Goal: Task Accomplishment & Management: Complete application form

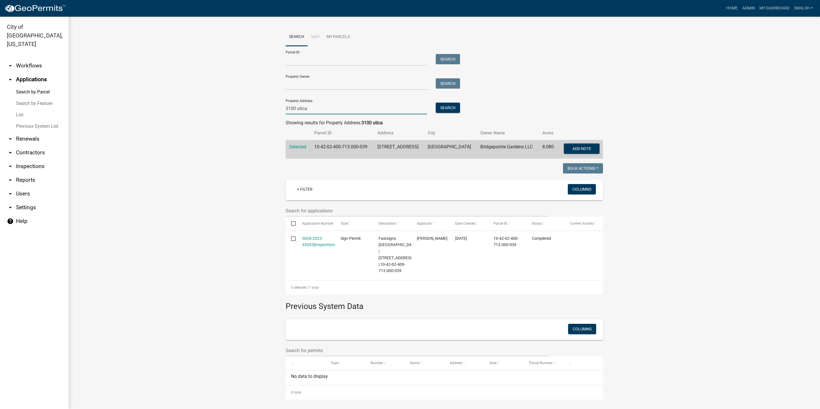
click at [307, 110] on input "3100 utica" at bounding box center [356, 109] width 141 height 12
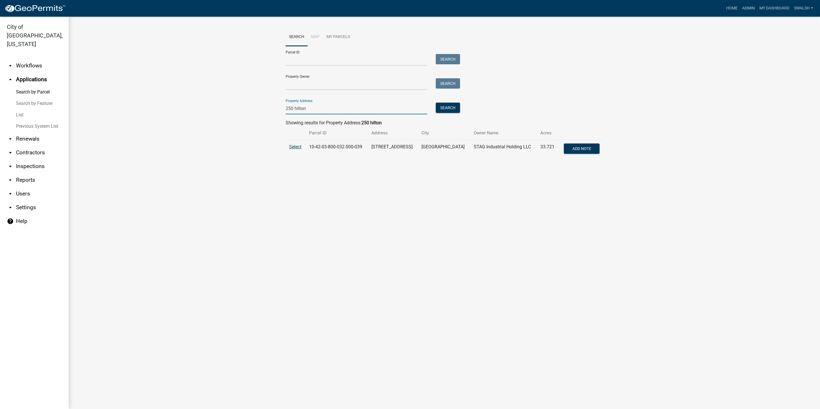
type input "250 hilton"
click at [292, 149] on span "Select" at bounding box center [295, 146] width 12 height 5
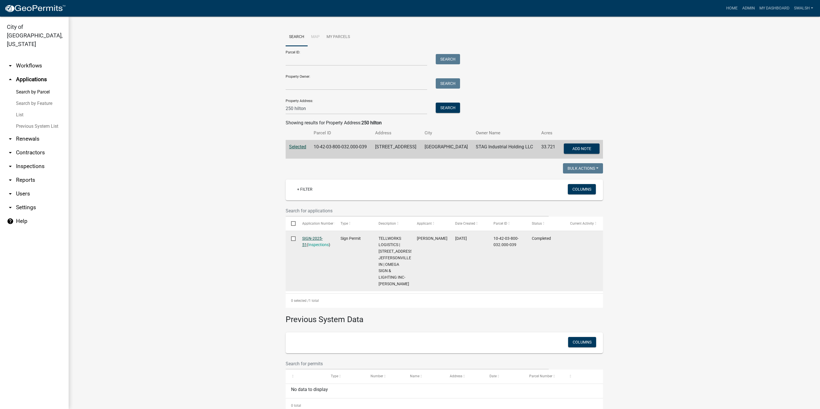
click at [316, 239] on link "SIGN-2025-51" at bounding box center [312, 241] width 21 height 11
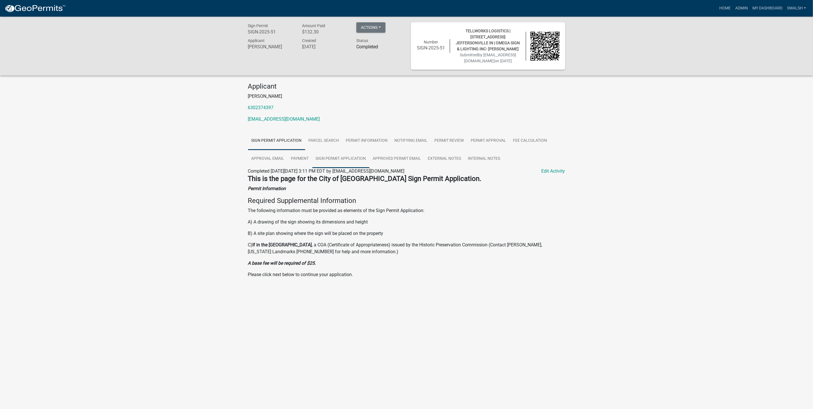
click at [317, 164] on link "Sign Permit Application" at bounding box center [340, 159] width 57 height 18
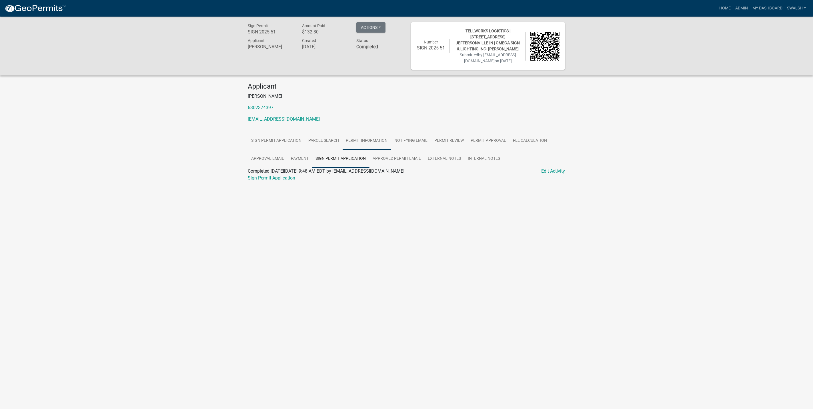
click at [354, 150] on link "Permit Information" at bounding box center [367, 141] width 49 height 18
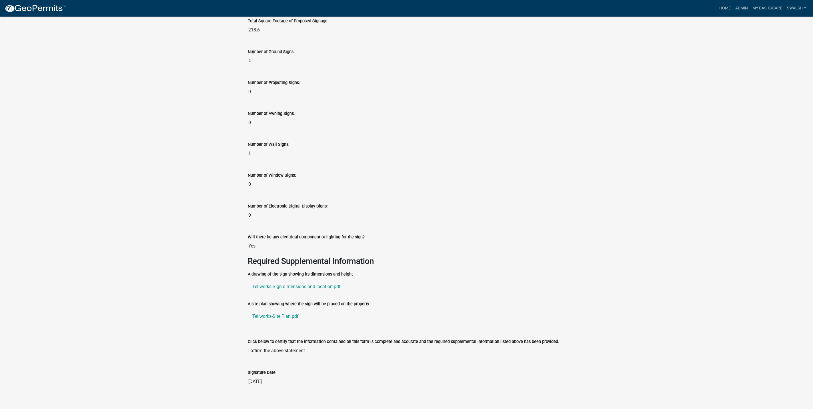
scroll to position [854, 0]
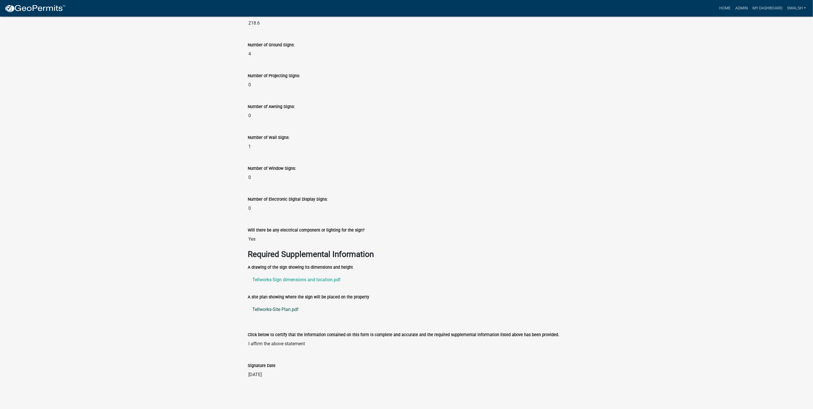
click at [286, 308] on link "Tellworks-Site Plan.pdf" at bounding box center [406, 310] width 317 height 14
click at [294, 278] on link "Tellworks-Sign dimensions and location.pdf" at bounding box center [406, 280] width 317 height 14
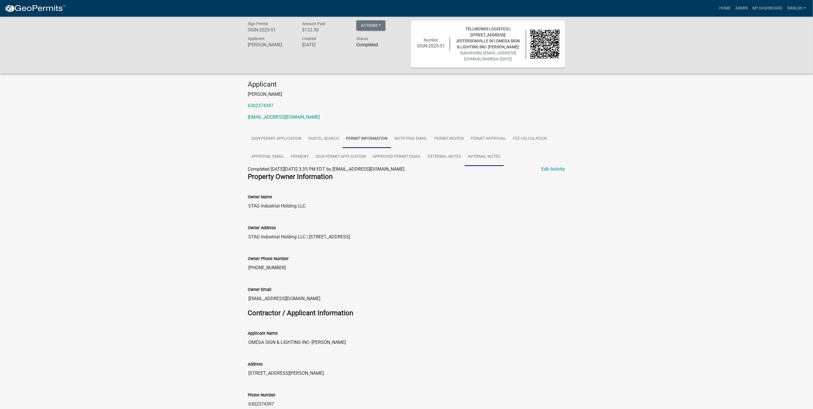
scroll to position [0, 0]
click at [503, 144] on link "Permit Approval" at bounding box center [489, 141] width 42 height 18
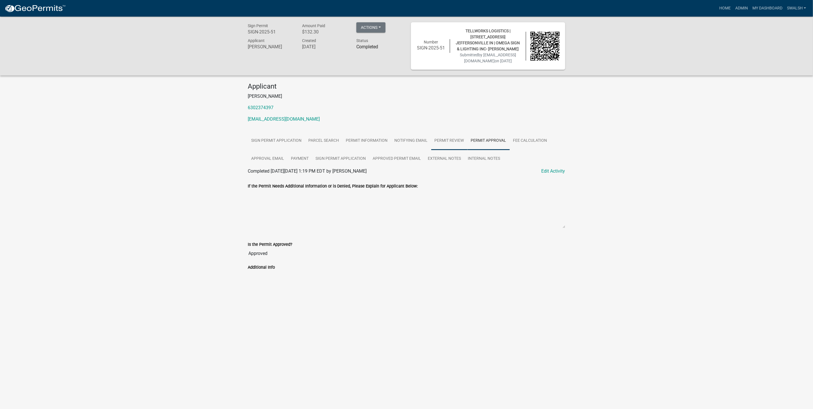
click at [449, 150] on link "Permit Review" at bounding box center [449, 141] width 36 height 18
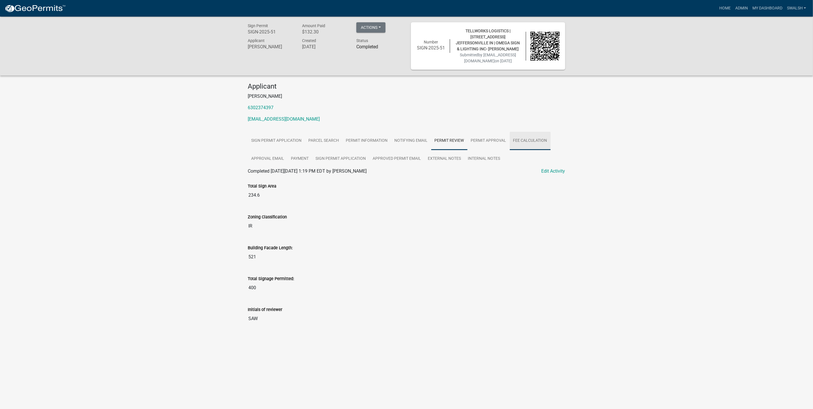
click at [535, 145] on link "Fee Calculation" at bounding box center [530, 141] width 41 height 18
click at [345, 165] on link "Sign Permit Application" at bounding box center [340, 159] width 57 height 18
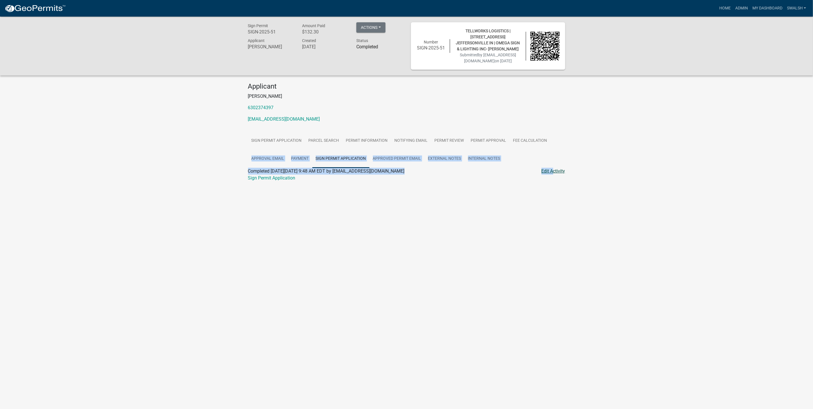
click at [553, 174] on div "Sign Permit Application Parcel search Permit Information Notifying Email Permit…" at bounding box center [406, 157] width 317 height 50
click at [555, 175] on link "Edit Activity" at bounding box center [554, 171] width 24 height 7
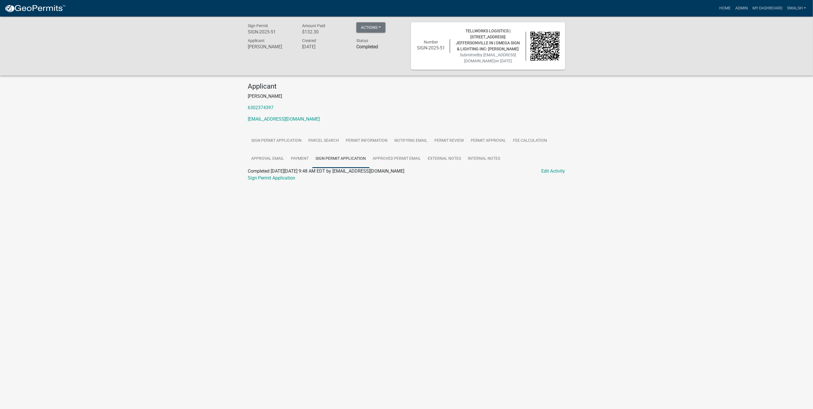
drag, startPoint x: 555, startPoint y: 176, endPoint x: 577, endPoint y: 181, distance: 23.2
click at [577, 181] on div "Sign Permit SIGN-2025-51 Amount Paid $132.30 Actions View receipt Printer Frien…" at bounding box center [406, 108] width 813 height 182
click at [562, 175] on link "Edit Activity" at bounding box center [554, 171] width 24 height 7
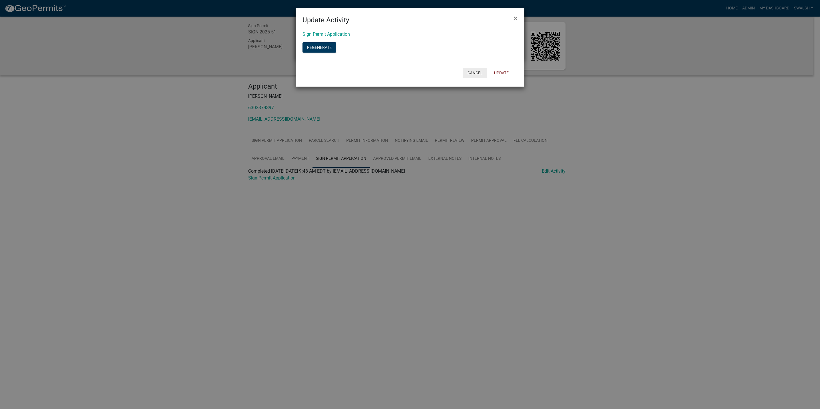
click at [481, 72] on button "Cancel" at bounding box center [475, 73] width 24 height 10
click at [512, 23] on button "×" at bounding box center [515, 18] width 13 height 16
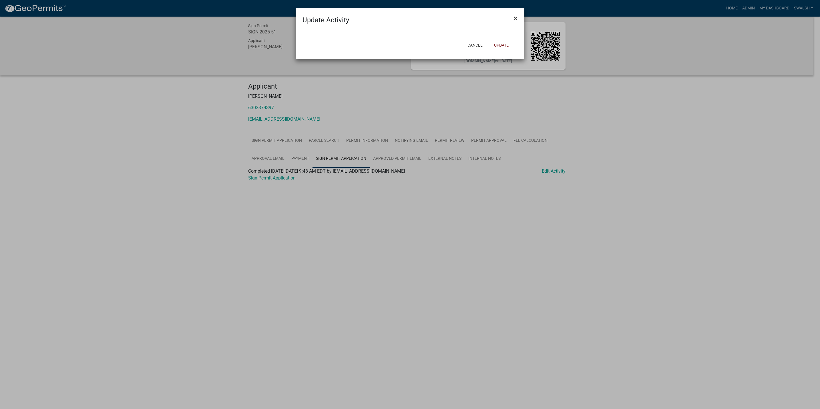
click at [520, 21] on button "×" at bounding box center [515, 18] width 13 height 16
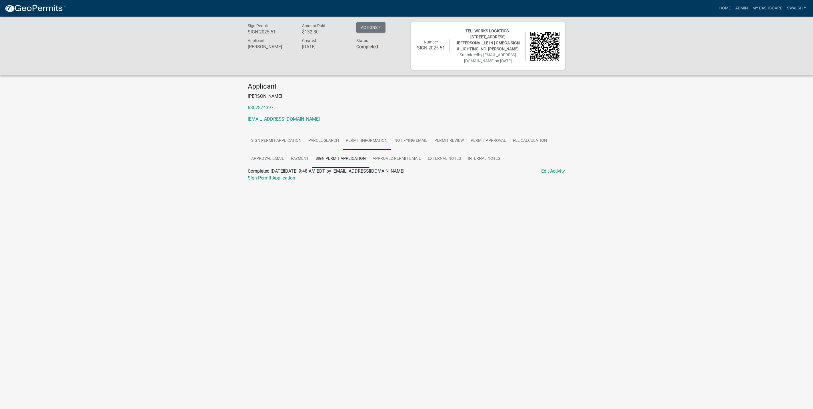
click at [360, 150] on link "Permit Information" at bounding box center [367, 141] width 49 height 18
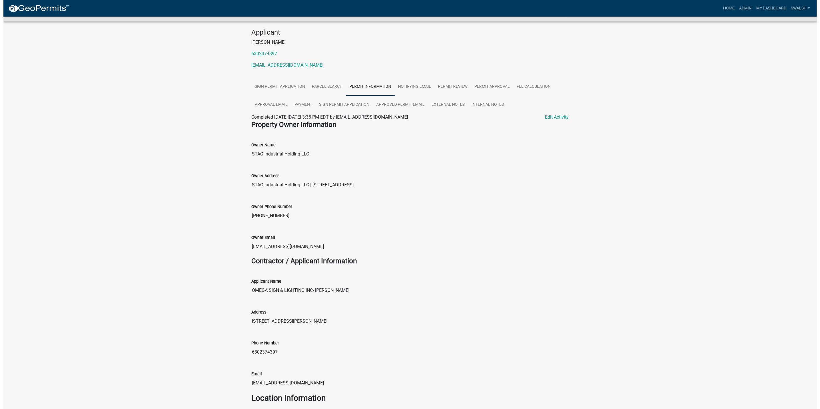
scroll to position [39, 0]
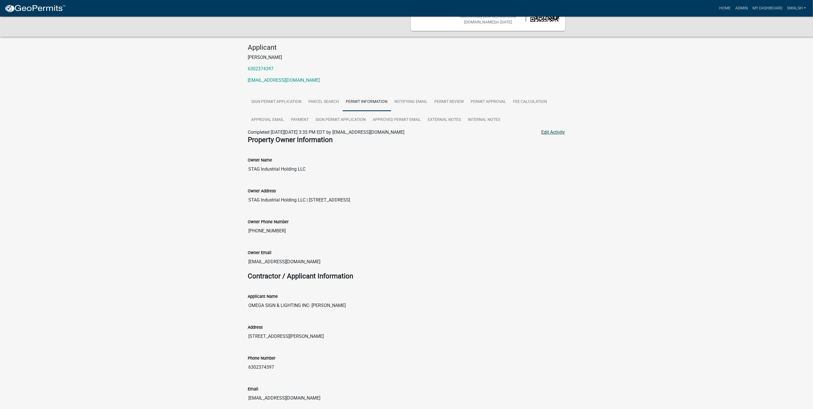
click at [556, 136] on link "Edit Activity" at bounding box center [554, 132] width 24 height 7
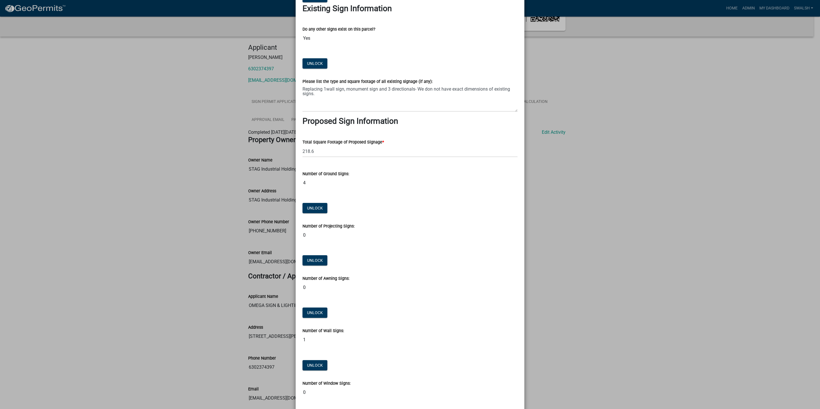
scroll to position [986, 0]
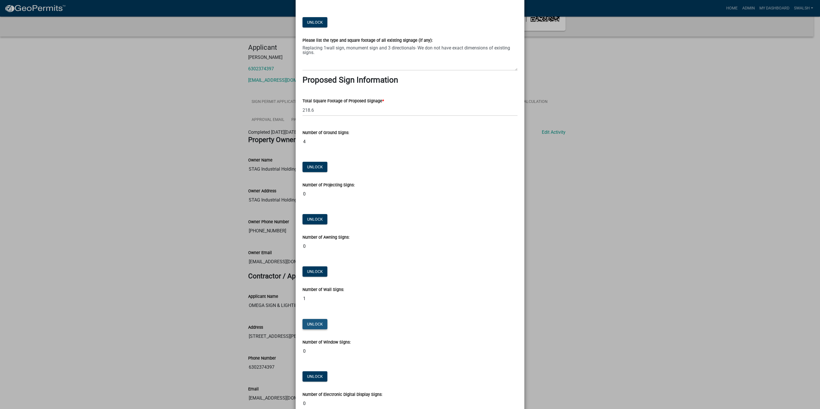
click at [308, 324] on button "Unlock" at bounding box center [314, 324] width 25 height 10
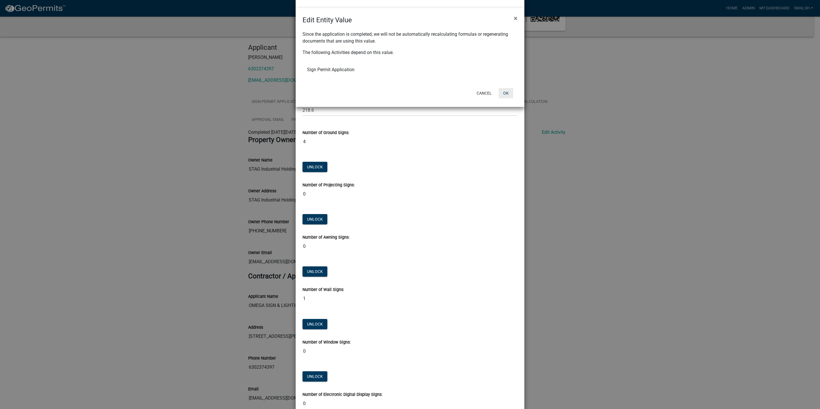
click at [503, 96] on button "OK" at bounding box center [506, 93] width 15 height 10
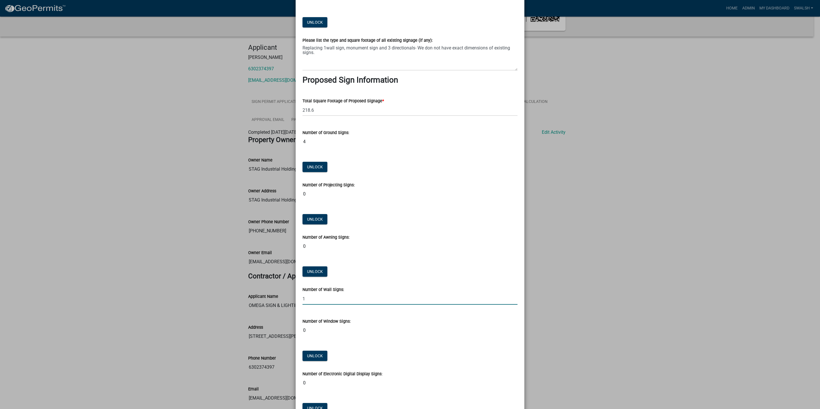
click at [320, 302] on input "1" at bounding box center [409, 299] width 215 height 12
type input "2"
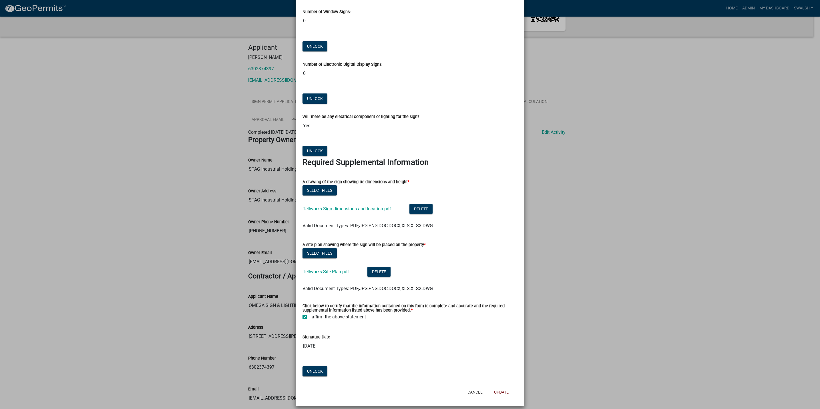
scroll to position [1300, 0]
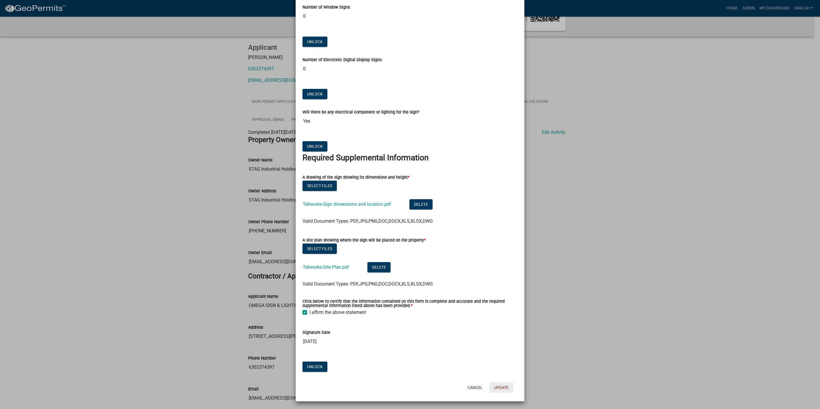
click at [503, 385] on button "Update" at bounding box center [501, 387] width 24 height 10
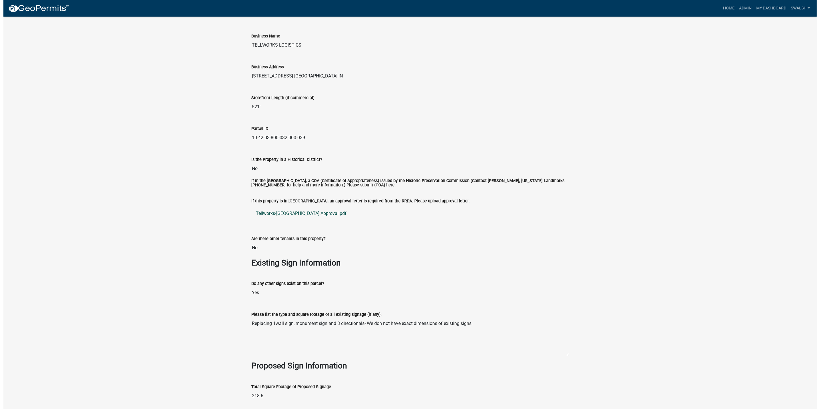
scroll to position [0, 0]
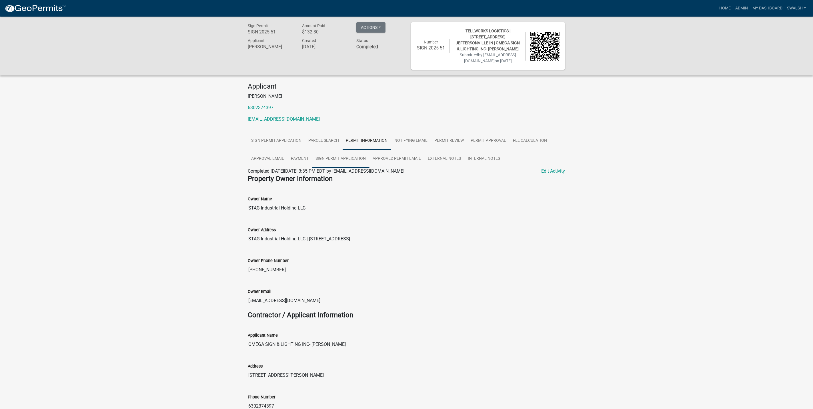
click at [350, 159] on link "Sign Permit Application" at bounding box center [340, 159] width 57 height 18
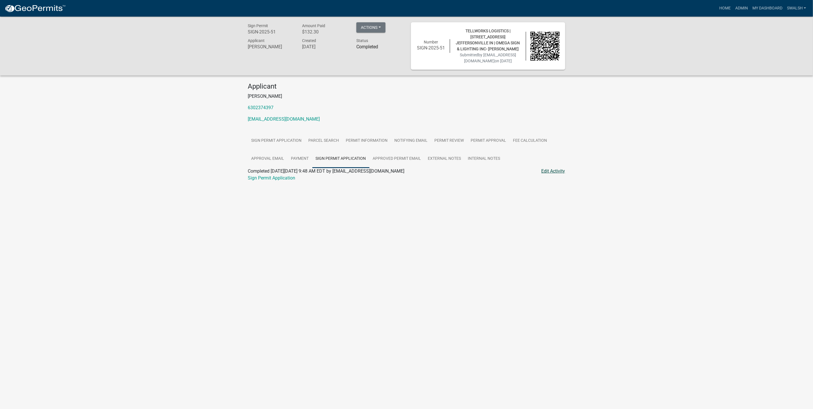
click at [553, 175] on link "Edit Activity" at bounding box center [554, 171] width 24 height 7
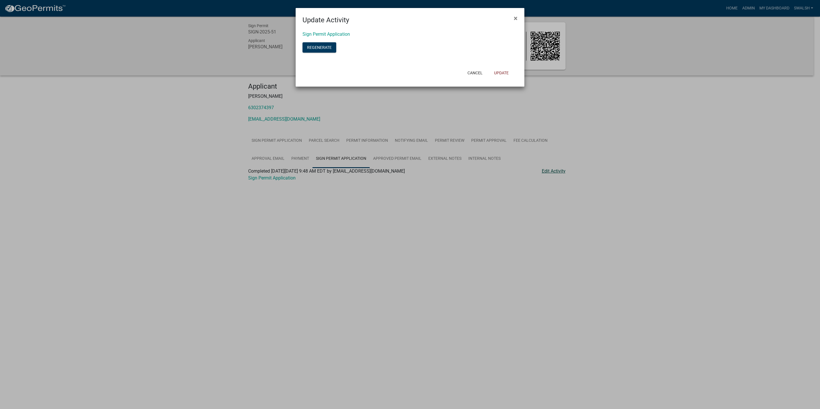
click at [555, 177] on ngb-modal-window "Update Activity × Sign Permit Application Regenerate Cancel Update" at bounding box center [410, 204] width 820 height 409
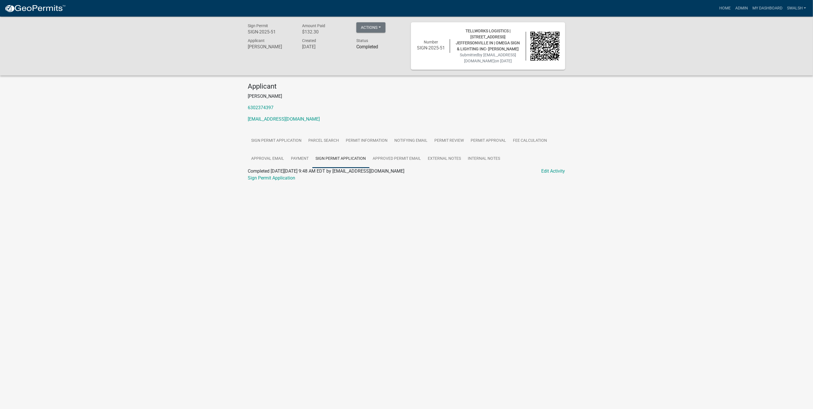
click at [541, 168] on ul "Sign Permit Application Parcel search Permit Information Notifying Email Permit…" at bounding box center [406, 150] width 317 height 36
click at [545, 168] on ul "Sign Permit Application Parcel search Permit Information Notifying Email Permit…" at bounding box center [406, 150] width 317 height 36
click at [547, 175] on link "Edit Activity" at bounding box center [554, 171] width 24 height 7
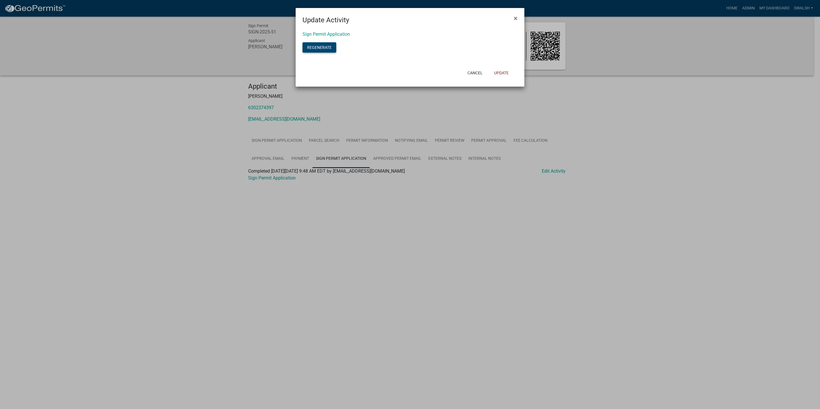
click at [324, 45] on button "Regenerate" at bounding box center [319, 47] width 34 height 10
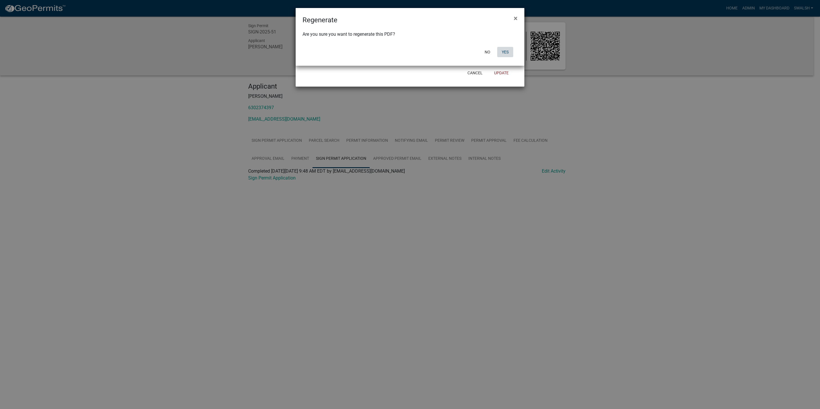
click at [505, 54] on button "Yes" at bounding box center [505, 52] width 16 height 10
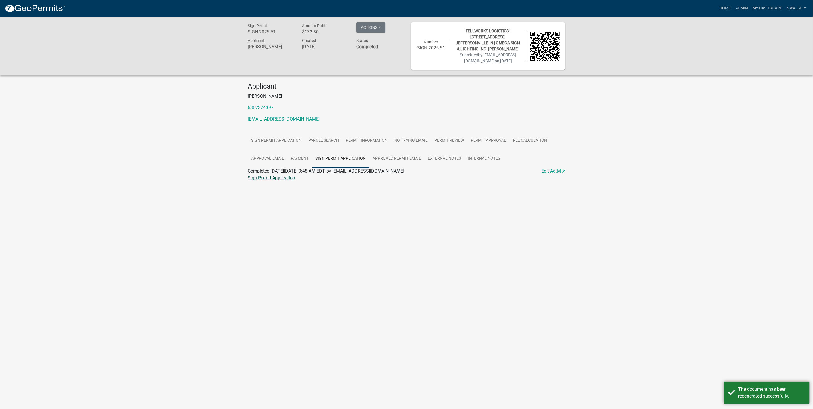
click at [280, 181] on link "Sign Permit Application" at bounding box center [271, 177] width 47 height 5
click at [746, 6] on link "Admin" at bounding box center [741, 8] width 17 height 11
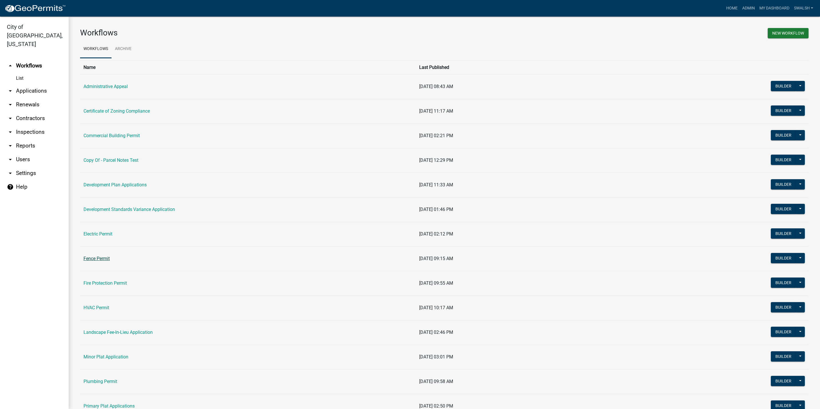
click at [95, 258] on link "Fence Permit" at bounding box center [96, 258] width 26 height 5
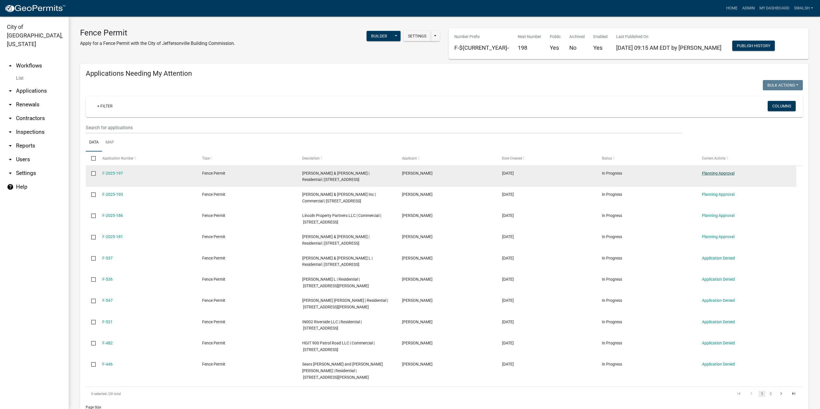
click at [712, 174] on link "Planning Approval" at bounding box center [718, 173] width 33 height 5
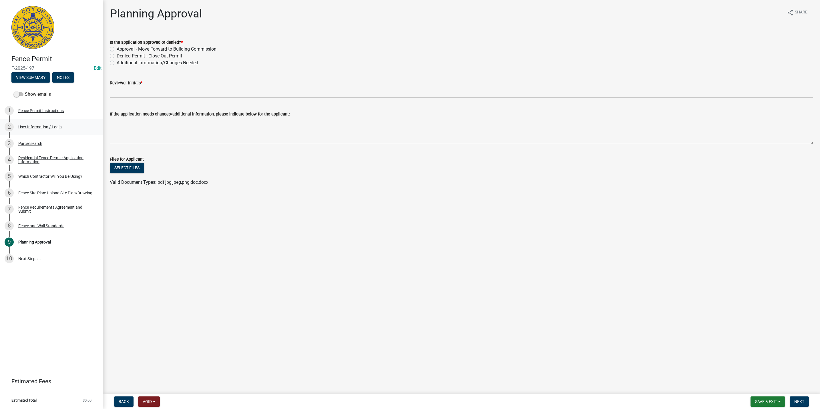
click at [47, 127] on div "User Information / Login" at bounding box center [39, 127] width 43 height 4
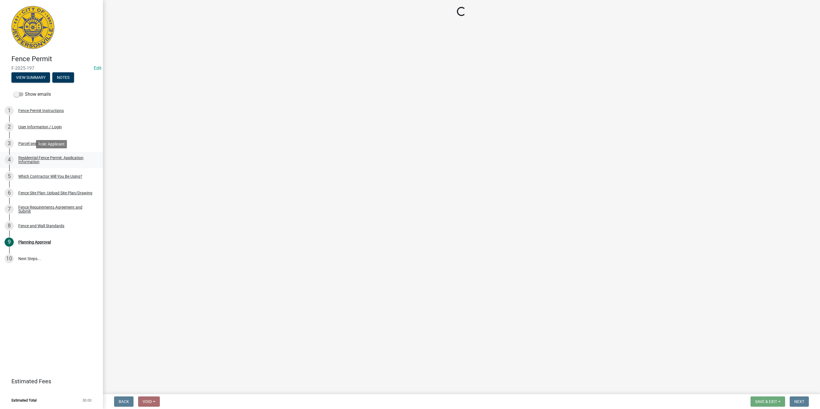
click at [49, 156] on div "Residential Fence Permit: Application Information" at bounding box center [55, 160] width 75 height 8
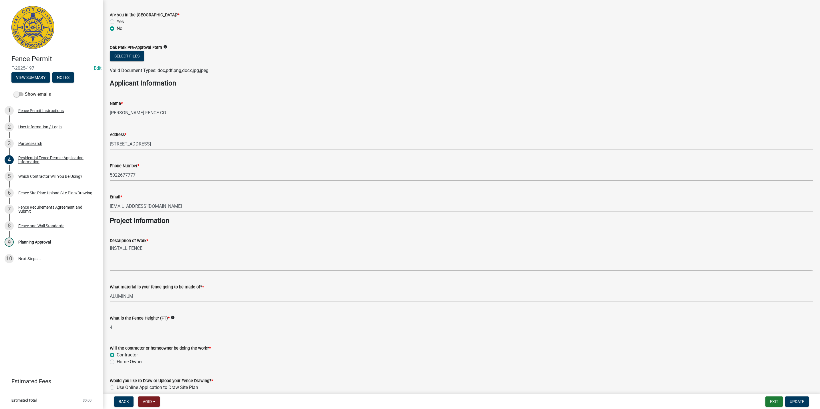
scroll to position [316, 0]
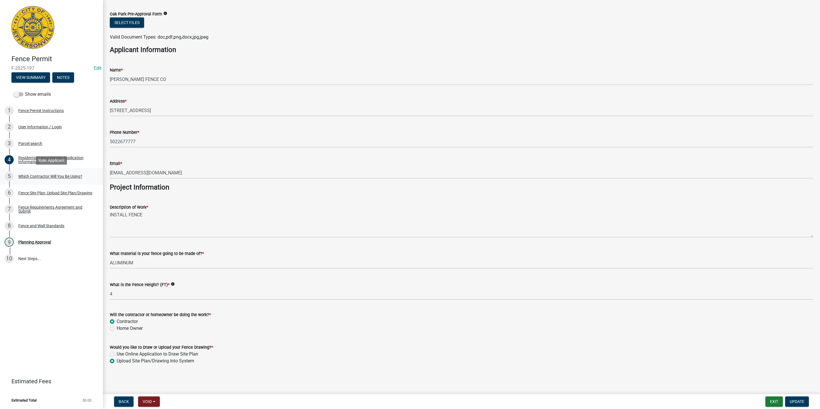
click at [36, 177] on div "Which Contractor Will You Be Using?" at bounding box center [50, 176] width 64 height 4
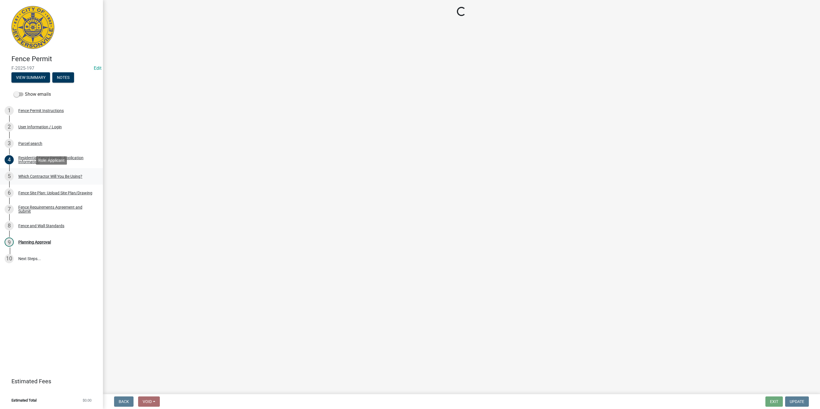
scroll to position [0, 0]
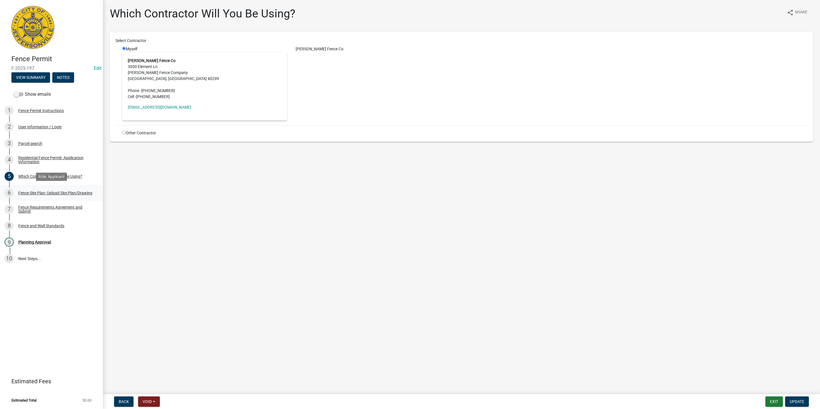
click at [53, 194] on div "Fence Site Plan: Upload Site Plan/Drawing" at bounding box center [55, 193] width 74 height 4
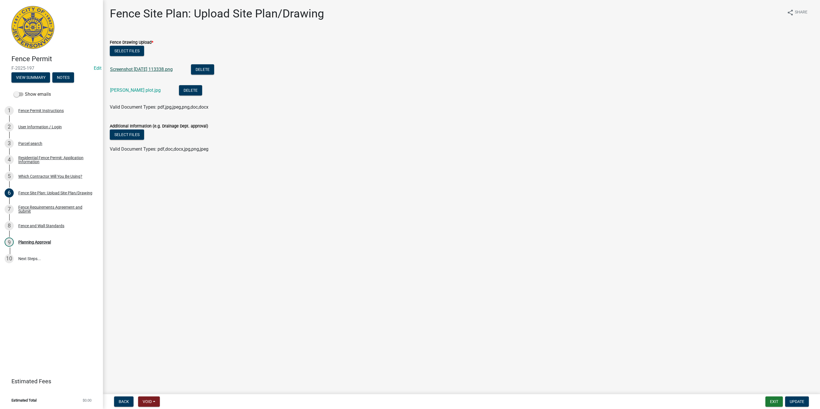
click at [136, 67] on link "Screenshot [DATE] 113338.png" at bounding box center [141, 69] width 63 height 5
click at [130, 87] on link "[PERSON_NAME] plot.jpg" at bounding box center [135, 89] width 51 height 5
click at [46, 243] on div "Planning Approval" at bounding box center [34, 242] width 33 height 4
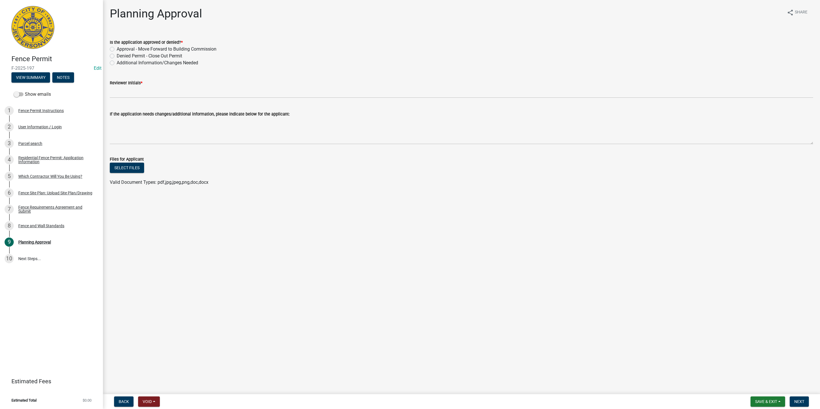
click at [118, 48] on label "Approval - Move Forward to Building Commission" at bounding box center [167, 49] width 100 height 7
click at [118, 48] on input "Approval - Move Forward to Building Commission" at bounding box center [119, 48] width 4 height 4
radio input "true"
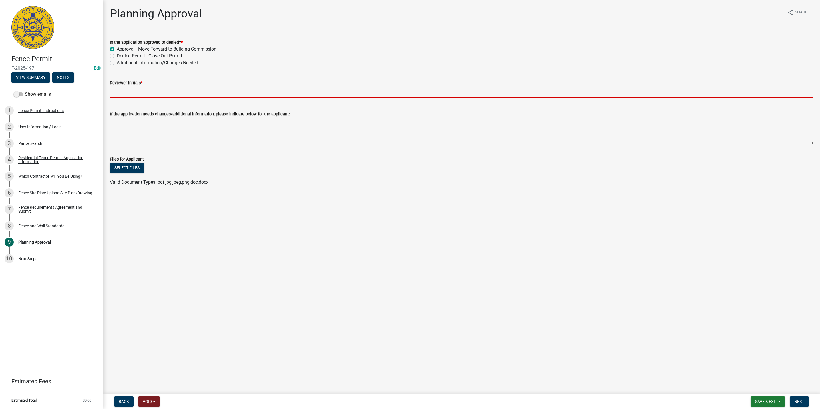
click at [122, 90] on input "Reviewer Initials *" at bounding box center [461, 92] width 703 height 12
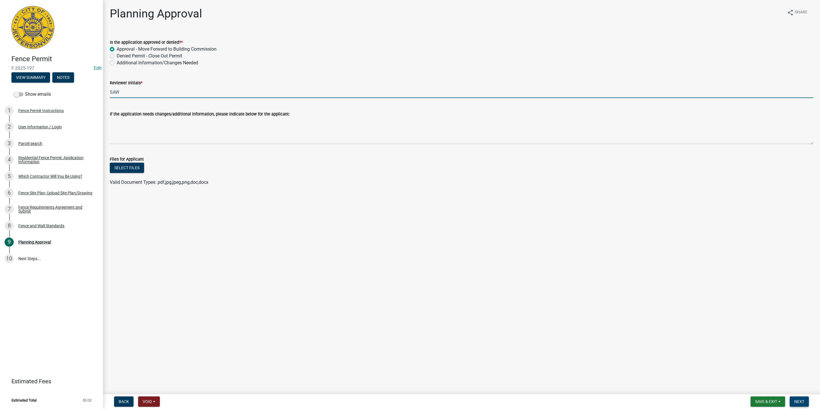
type input "SAW"
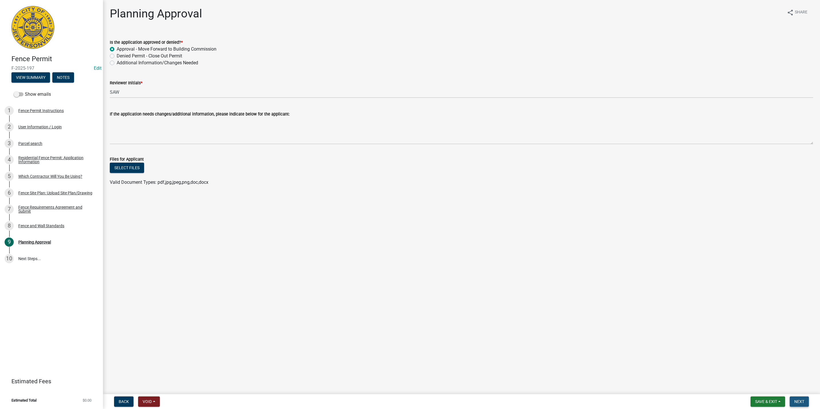
click at [807, 400] on button "Next" at bounding box center [798, 401] width 19 height 10
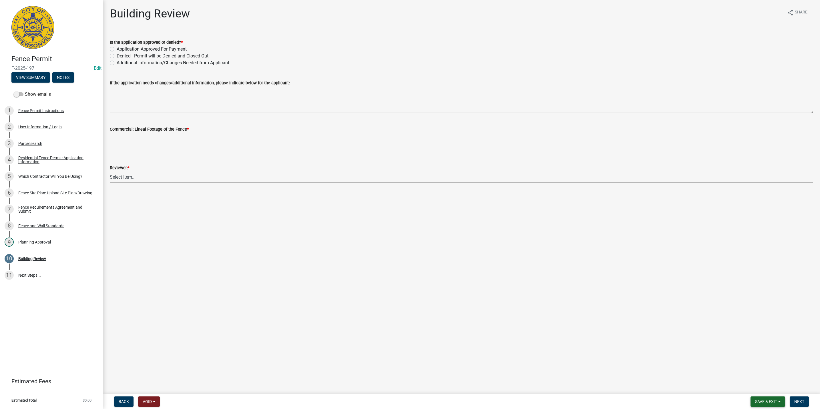
click at [778, 397] on button "Save & Exit" at bounding box center [767, 401] width 35 height 10
click at [756, 383] on button "Save & Exit" at bounding box center [762, 387] width 46 height 14
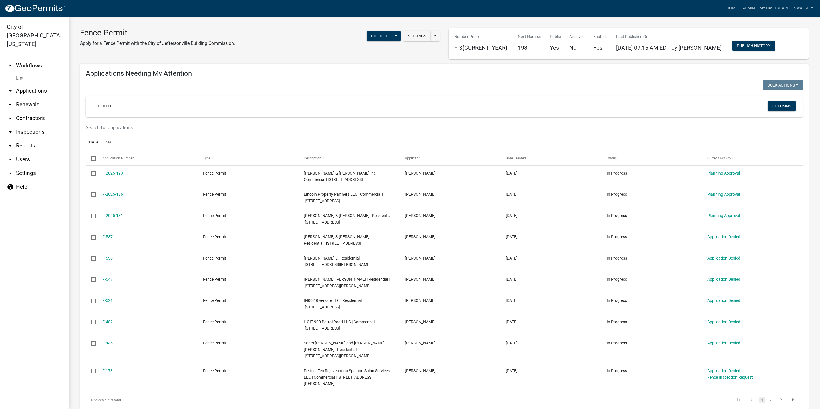
click at [125, 77] on h4 "Applications Needing My Attention" at bounding box center [444, 73] width 717 height 8
drag, startPoint x: 125, startPoint y: 77, endPoint x: 182, endPoint y: 70, distance: 57.8
click at [182, 70] on h4 "Applications Needing My Attention" at bounding box center [444, 73] width 717 height 8
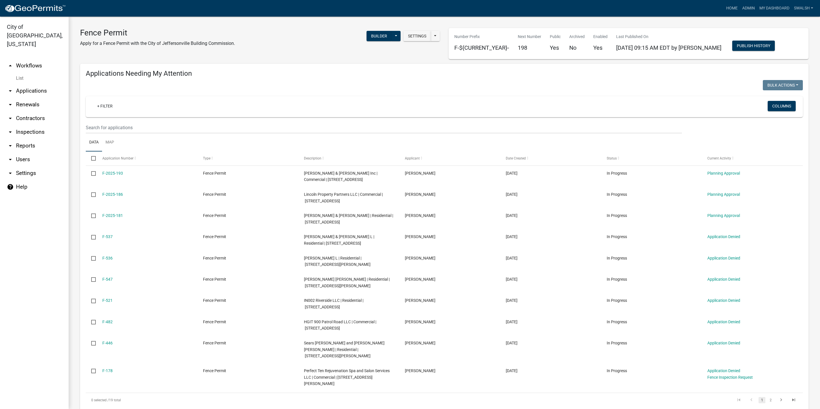
click at [30, 59] on link "arrow_drop_up Workflows" at bounding box center [34, 66] width 69 height 14
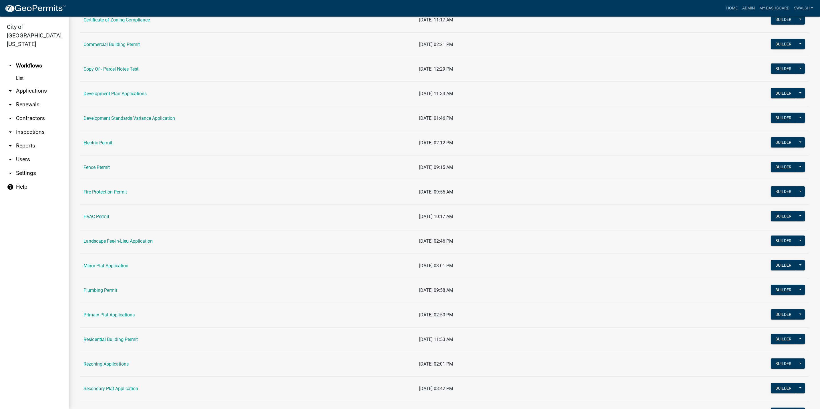
scroll to position [129, 0]
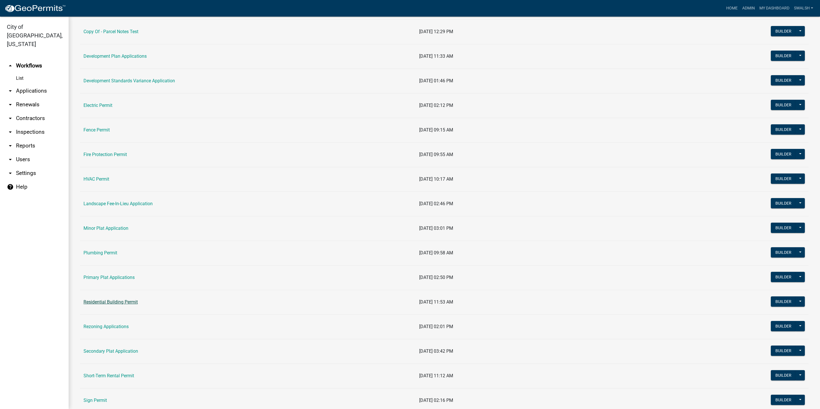
click at [120, 302] on link "Residential Building Permit" at bounding box center [110, 301] width 54 height 5
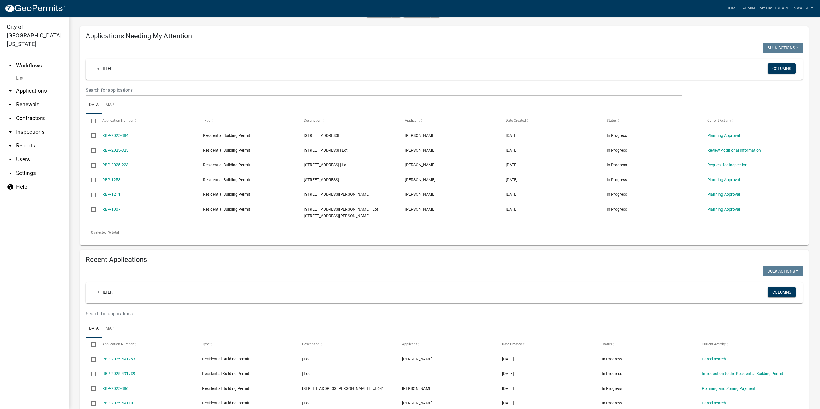
scroll to position [44, 0]
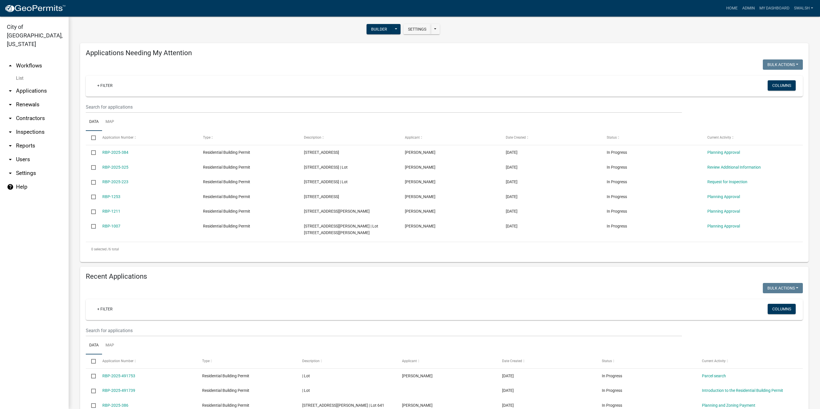
click at [28, 84] on link "arrow_drop_down Applications" at bounding box center [34, 91] width 69 height 14
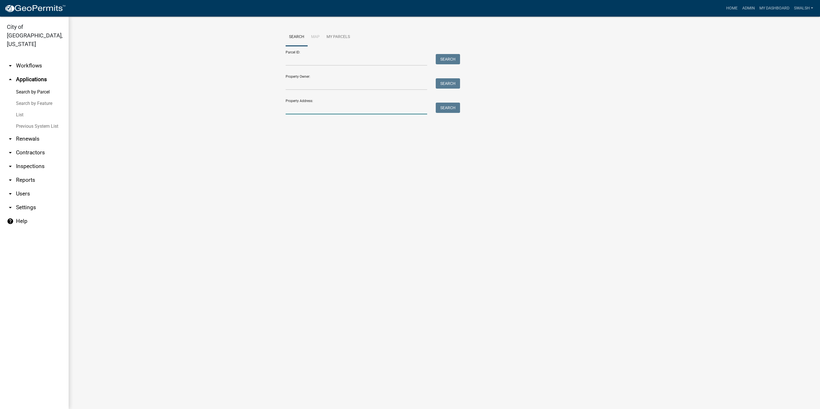
click at [307, 106] on input "Property Address:" at bounding box center [356, 109] width 141 height 12
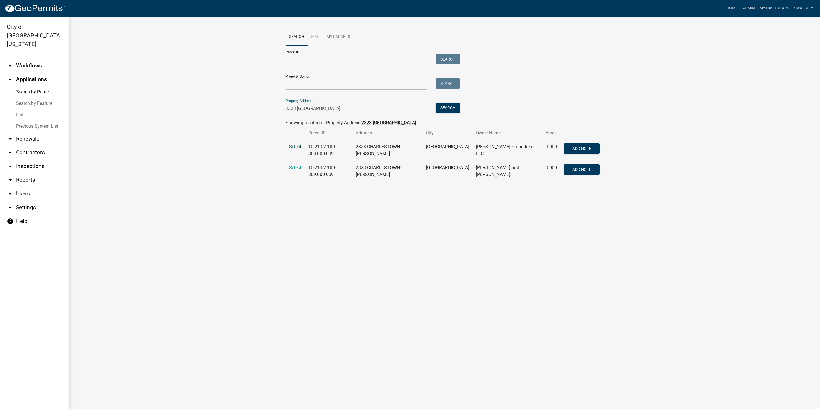
type input "2323 [GEOGRAPHIC_DATA]"
click at [292, 146] on span "Select" at bounding box center [295, 146] width 12 height 5
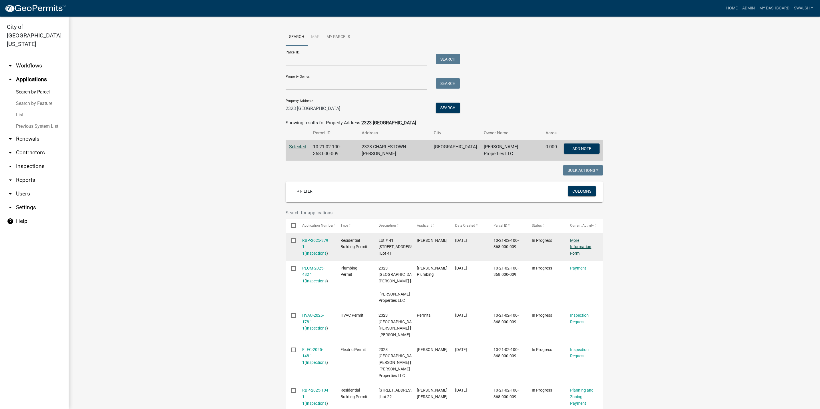
click at [575, 247] on link "More Information Form" at bounding box center [580, 247] width 21 height 18
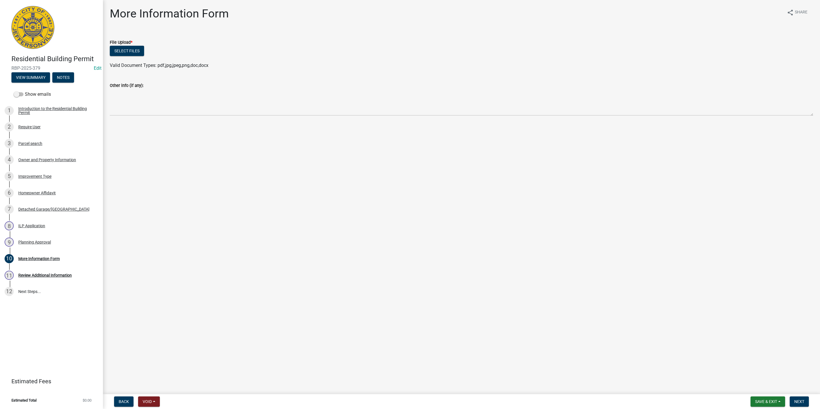
click at [56, 212] on div "7 Detached Garage/[GEOGRAPHIC_DATA]" at bounding box center [49, 209] width 89 height 9
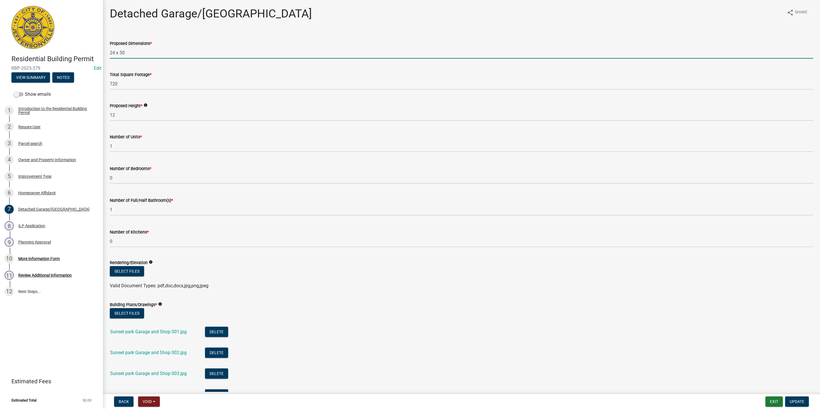
click at [187, 49] on input "24 x 30" at bounding box center [461, 53] width 703 height 12
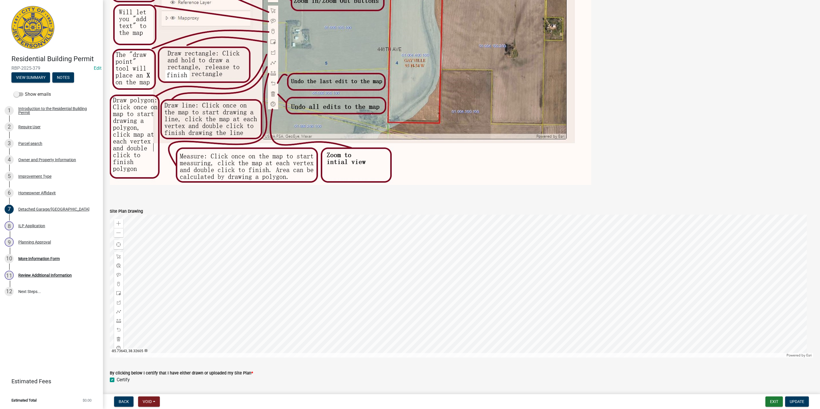
scroll to position [1056, 0]
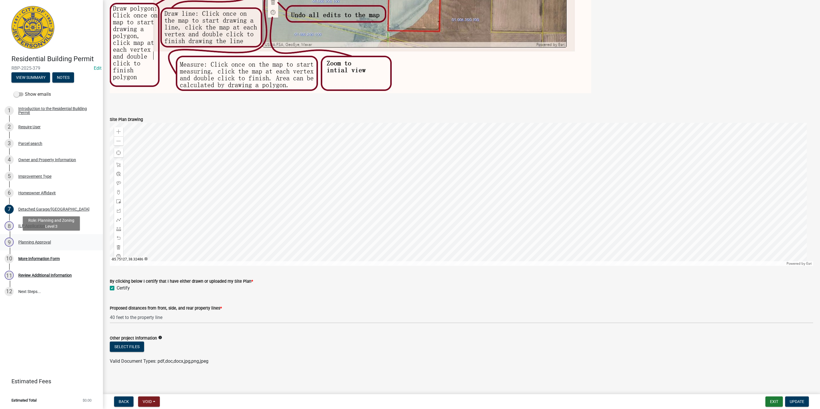
click at [54, 245] on div "9 Planning Approval" at bounding box center [49, 242] width 89 height 9
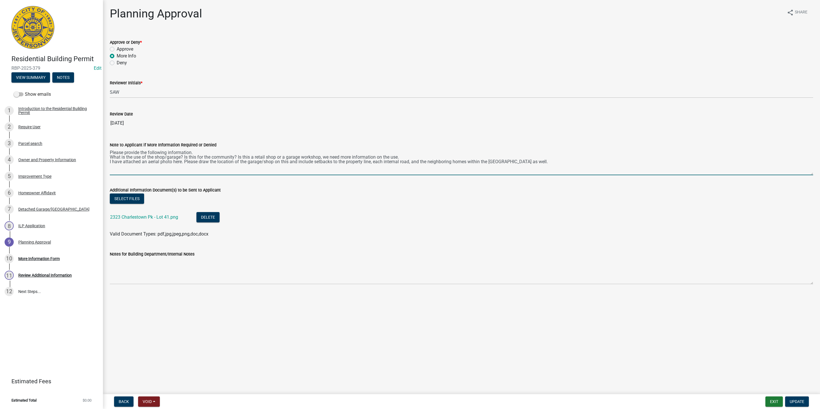
click at [553, 164] on textarea "Please provide the following information. What is the use of the shop/garage? I…" at bounding box center [461, 161] width 703 height 27
click at [148, 217] on link "2323 Charlestown Pk - Lot 41.png" at bounding box center [144, 216] width 68 height 5
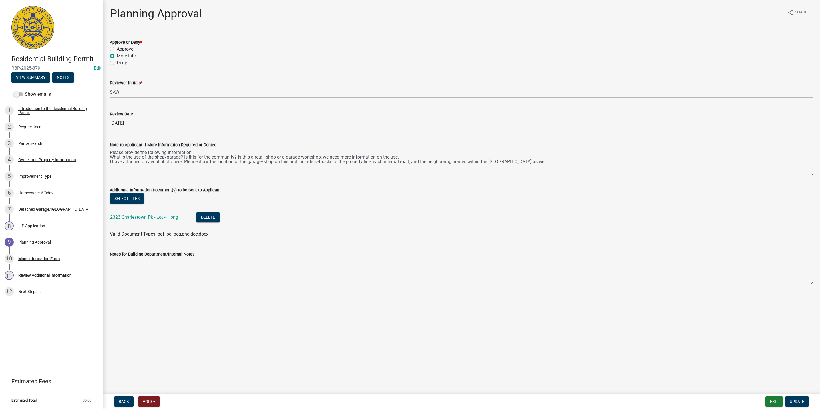
click at [212, 252] on div "Notes for Building Department/Internal Notes" at bounding box center [461, 254] width 703 height 7
drag, startPoint x: 212, startPoint y: 252, endPoint x: 180, endPoint y: 245, distance: 32.2
click at [180, 245] on div "Notes for Building Department/Internal Notes" at bounding box center [461, 264] width 703 height 42
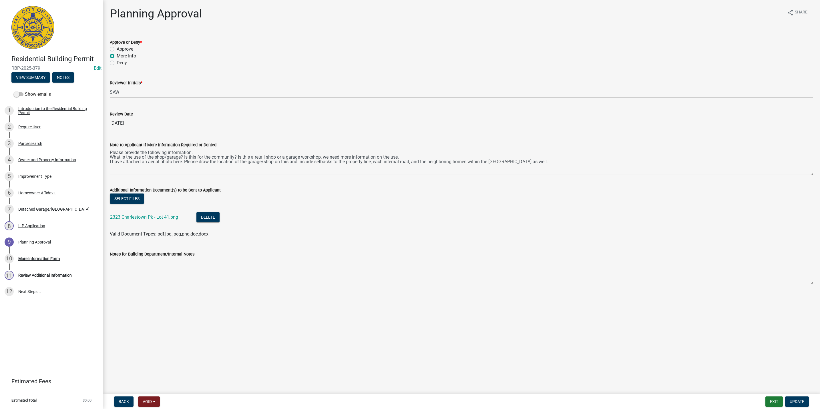
click at [175, 256] on label "Notes for Building Department/Internal Notes" at bounding box center [152, 254] width 85 height 4
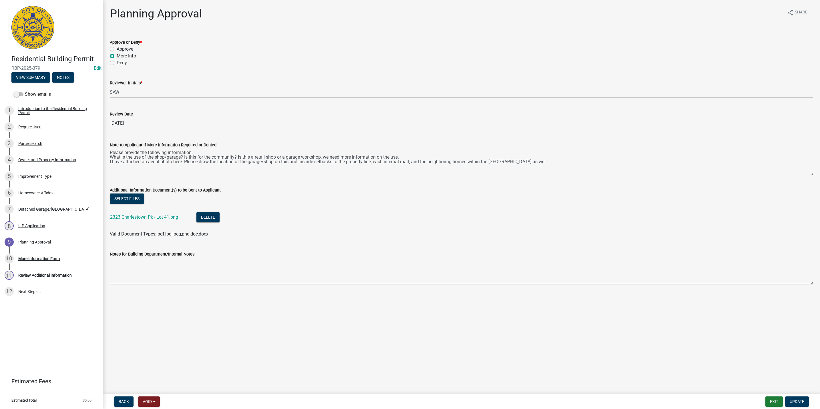
click at [175, 258] on textarea "Notes for Building Department/Internal Notes" at bounding box center [461, 271] width 703 height 27
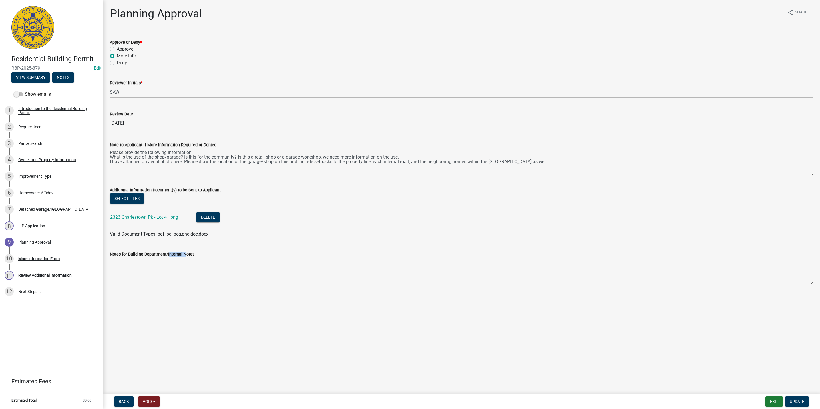
click at [175, 256] on label "Notes for Building Department/Internal Notes" at bounding box center [152, 254] width 85 height 4
click at [175, 258] on textarea "Notes for Building Department/Internal Notes" at bounding box center [461, 271] width 703 height 27
click at [175, 256] on label "Notes for Building Department/Internal Notes" at bounding box center [152, 254] width 85 height 4
click at [175, 258] on textarea "Notes for Building Department/Internal Notes" at bounding box center [461, 271] width 703 height 27
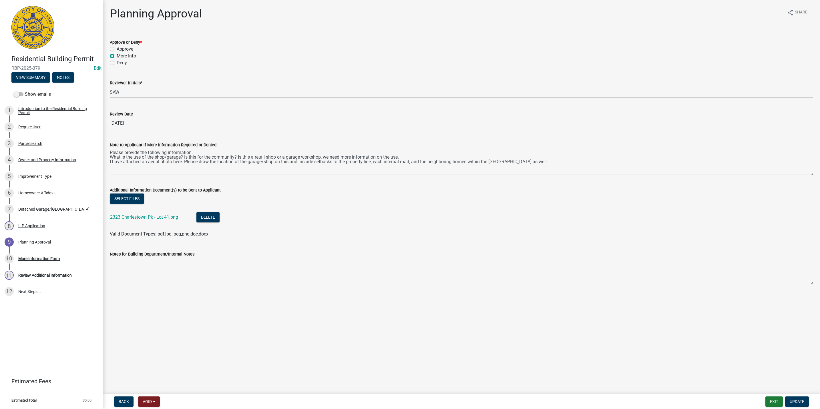
drag, startPoint x: 175, startPoint y: 256, endPoint x: 294, endPoint y: 156, distance: 155.1
click at [294, 156] on textarea "Please provide the following information. What is the use of the shop/garage? I…" at bounding box center [461, 161] width 703 height 27
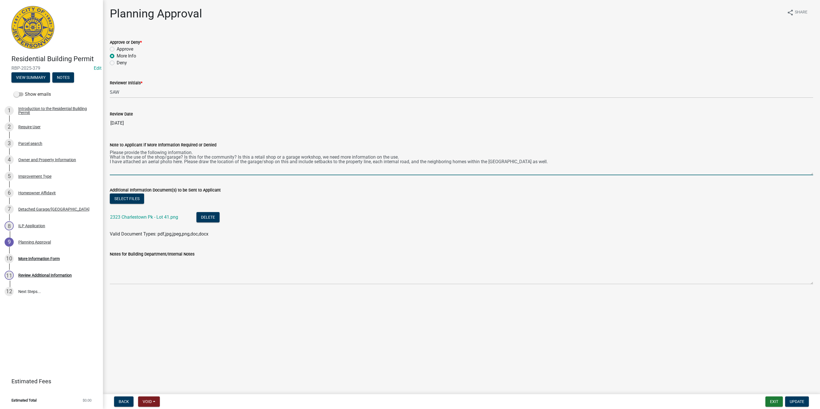
click at [181, 153] on textarea "Please provide the following information. What is the use of the shop/garage? I…" at bounding box center [461, 161] width 703 height 27
click at [181, 154] on textarea "Please provide the following information. What is the use of the shop/garage? I…" at bounding box center [461, 161] width 703 height 27
click at [189, 162] on textarea "Please provide the following information. What is the use of the shop/garage? I…" at bounding box center [461, 161] width 703 height 27
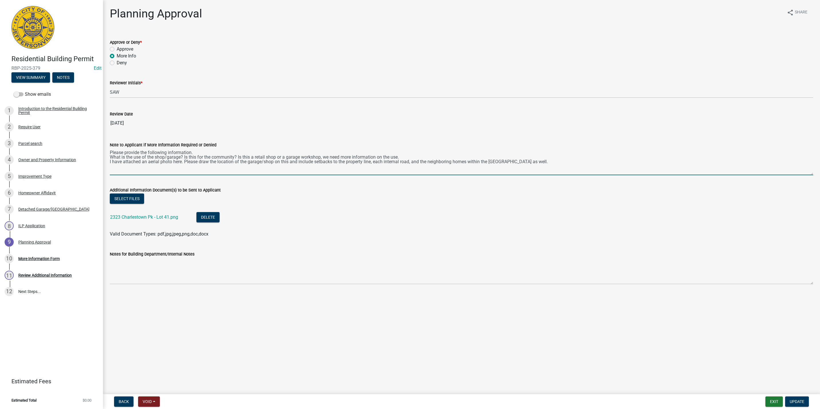
click at [188, 162] on textarea "Please provide the following information. What is the use of the shop/garage? I…" at bounding box center [461, 161] width 703 height 27
click at [188, 155] on textarea "Please provide the following information. What is the use of the shop/garage? I…" at bounding box center [461, 161] width 703 height 27
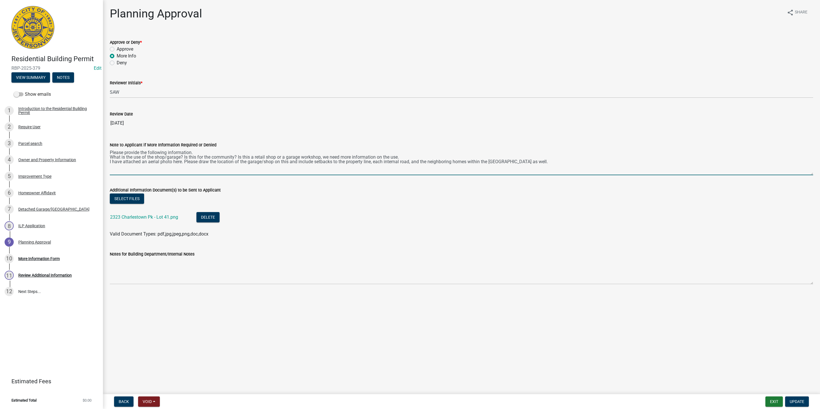
click at [203, 161] on textarea "Please provide the following information. What is the use of the shop/garage? I…" at bounding box center [461, 161] width 703 height 27
click at [204, 155] on textarea "Please provide the following information. What is the use of the shop/garage? I…" at bounding box center [461, 161] width 703 height 27
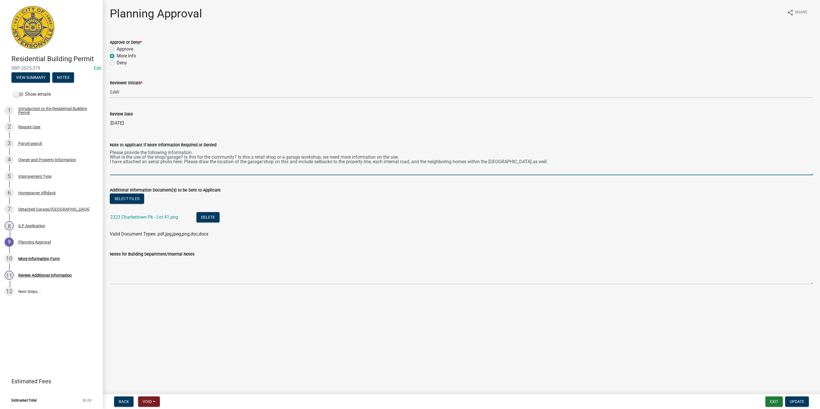
click at [205, 155] on textarea "Please provide the following information. What is the use of the shop/garage? I…" at bounding box center [461, 161] width 703 height 27
click at [181, 153] on textarea "Please provide the following information. I have attached an aerial photo hereW…" at bounding box center [461, 161] width 703 height 27
type textarea "Please provide the following information. I have attached an aerial photo hereW…"
click at [776, 400] on button "Exit" at bounding box center [773, 401] width 17 height 10
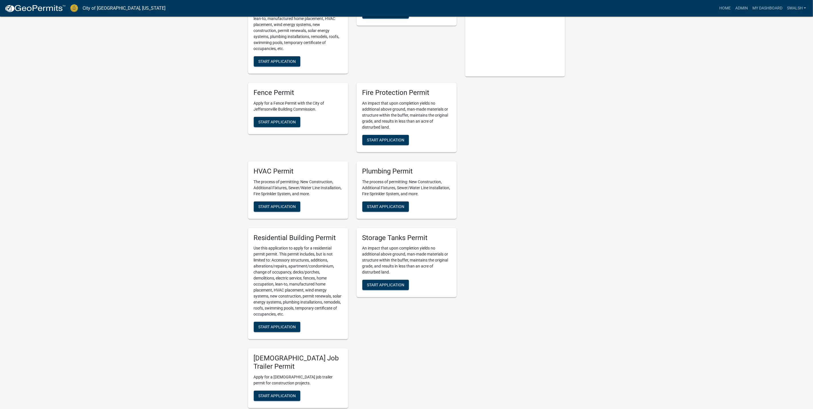
scroll to position [214, 0]
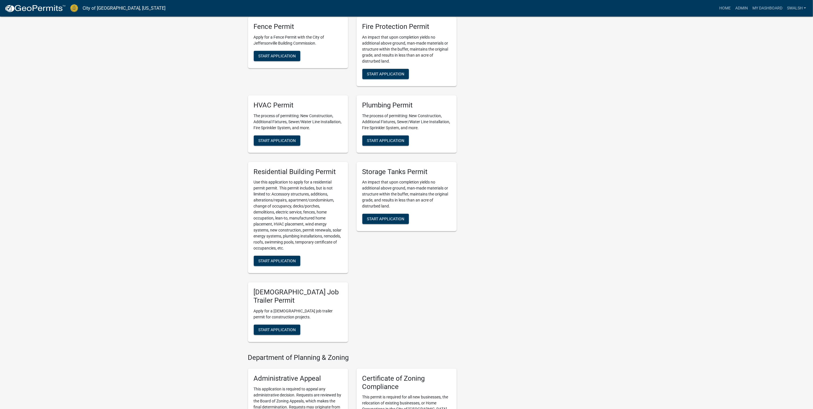
scroll to position [343, 0]
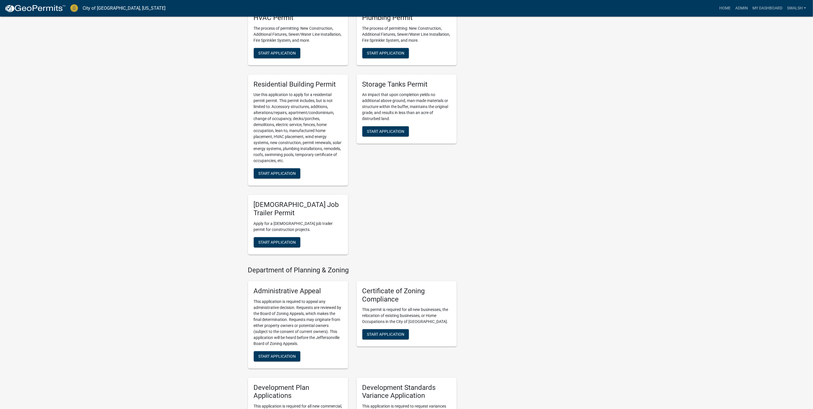
drag, startPoint x: 426, startPoint y: 159, endPoint x: 420, endPoint y: 159, distance: 5.4
click at [425, 159] on div "Storage Tanks Permit An impact that upon completion yields no additional above …" at bounding box center [406, 130] width 109 height 121
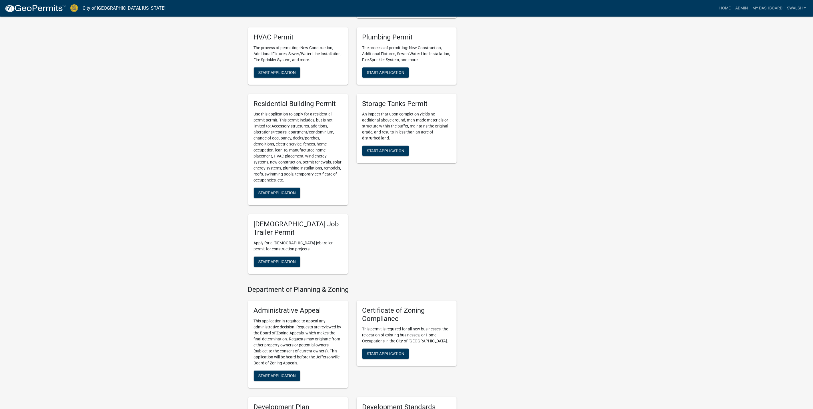
scroll to position [386, 0]
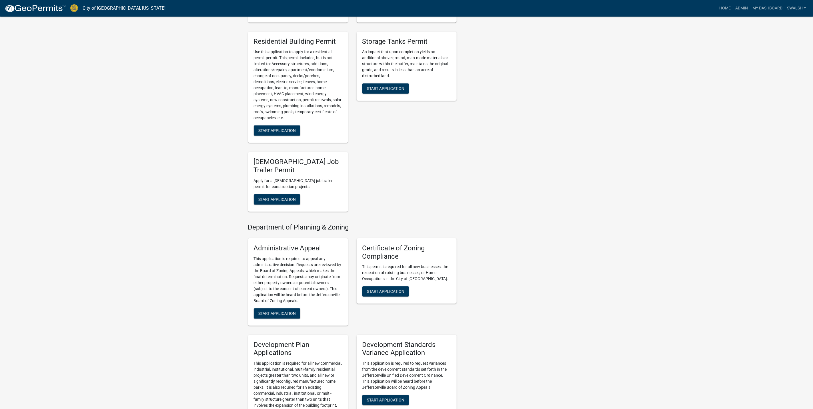
click at [420, 245] on h5 "Certificate of Zoning Compliance" at bounding box center [406, 252] width 89 height 17
click at [420, 247] on h5 "Certificate of Zoning Compliance" at bounding box center [406, 252] width 89 height 17
click at [418, 246] on h5 "Certificate of Zoning Compliance" at bounding box center [406, 252] width 89 height 17
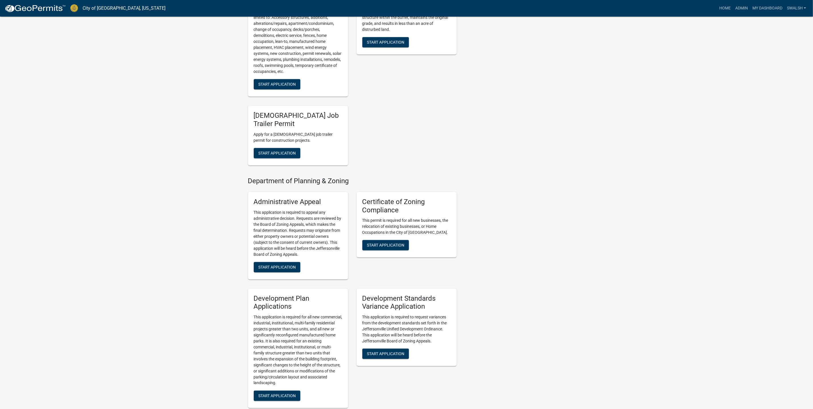
scroll to position [429, 0]
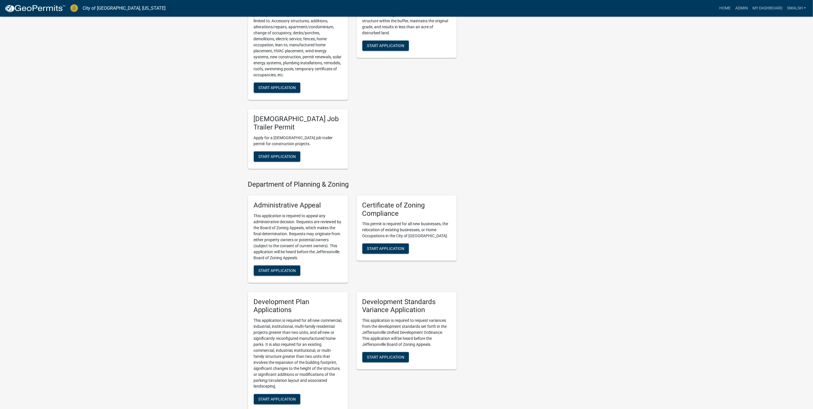
click at [382, 201] on h5 "Certificate of Zoning Compliance" at bounding box center [406, 209] width 89 height 17
drag, startPoint x: 382, startPoint y: 197, endPoint x: 382, endPoint y: 208, distance: 10.6
click at [382, 208] on h5 "Certificate of Zoning Compliance" at bounding box center [406, 209] width 89 height 17
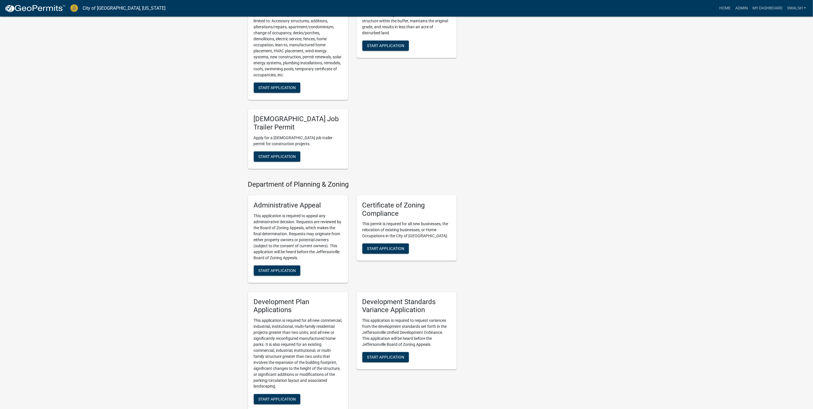
click at [399, 208] on h5 "Certificate of Zoning Compliance" at bounding box center [406, 209] width 89 height 17
click at [400, 202] on h5 "Certificate of Zoning Compliance" at bounding box center [406, 209] width 89 height 17
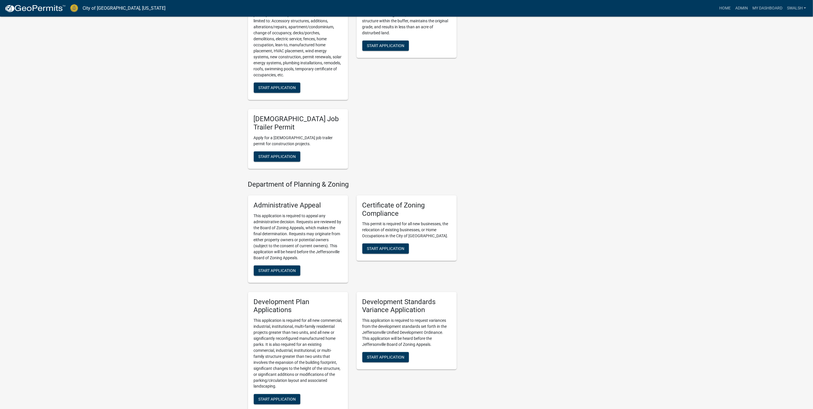
click at [400, 202] on h5 "Certificate of Zoning Compliance" at bounding box center [406, 209] width 89 height 17
drag, startPoint x: 400, startPoint y: 202, endPoint x: 444, endPoint y: 209, distance: 45.1
click at [444, 209] on h5 "Certificate of Zoning Compliance" at bounding box center [406, 209] width 89 height 17
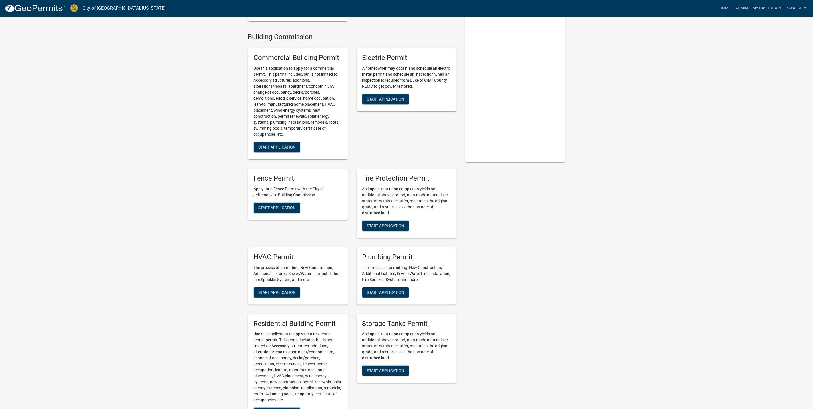
scroll to position [0, 0]
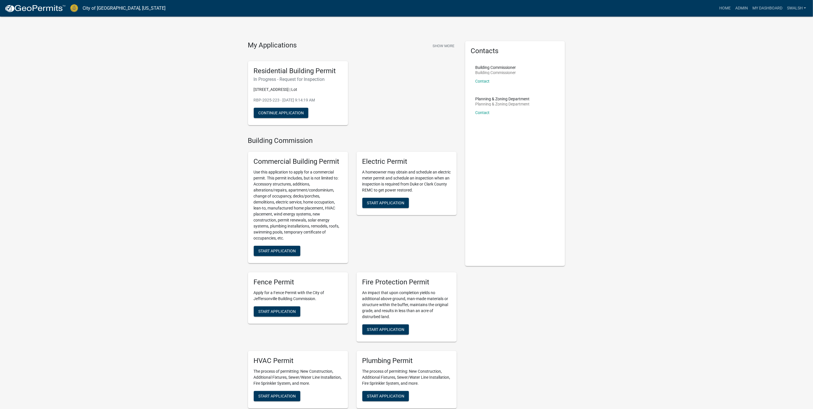
click at [378, 179] on p "A homeowner may obtain and schedule an electric meter permit and schedule an in…" at bounding box center [406, 181] width 89 height 24
click at [382, 161] on h5 "Electric Permit" at bounding box center [406, 161] width 89 height 8
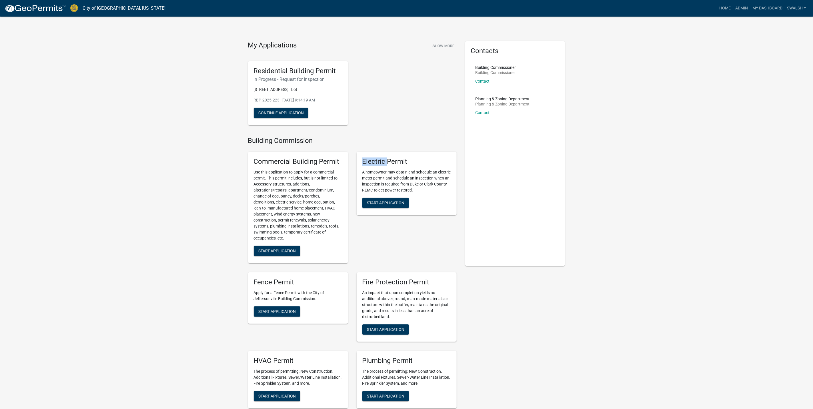
click at [382, 161] on h5 "Electric Permit" at bounding box center [406, 161] width 89 height 8
drag, startPoint x: 382, startPoint y: 161, endPoint x: 384, endPoint y: 187, distance: 25.9
click at [384, 187] on p "A homeowner may obtain and schedule an electric meter permit and schedule an in…" at bounding box center [406, 181] width 89 height 24
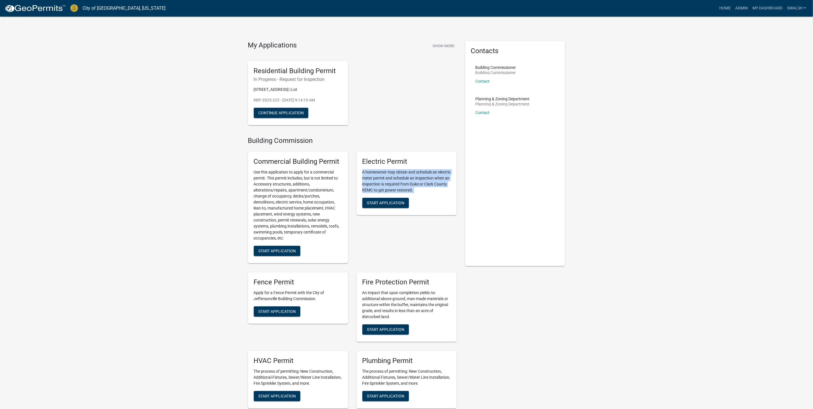
click at [384, 187] on p "A homeowner may obtain and schedule an electric meter permit and schedule an in…" at bounding box center [406, 181] width 89 height 24
drag, startPoint x: 384, startPoint y: 187, endPoint x: 309, endPoint y: 190, distance: 75.5
click at [309, 190] on p "Use this application to apply for a commercial permit. This permit includes, bu…" at bounding box center [298, 205] width 89 height 72
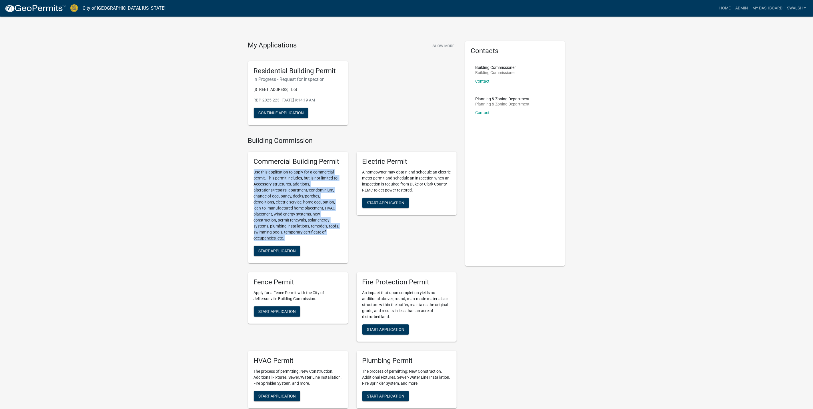
click at [309, 190] on p "Use this application to apply for a commercial permit. This permit includes, bu…" at bounding box center [298, 205] width 89 height 72
drag, startPoint x: 309, startPoint y: 190, endPoint x: 305, endPoint y: 206, distance: 16.4
click at [306, 206] on p "Use this application to apply for a commercial permit. This permit includes, bu…" at bounding box center [298, 205] width 89 height 72
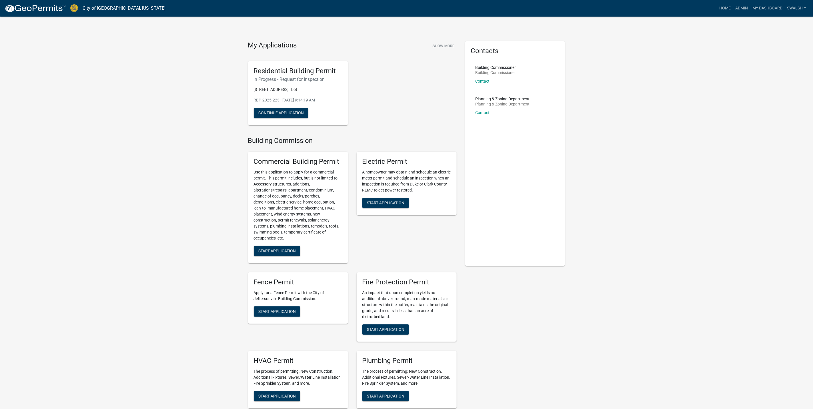
click at [382, 188] on p "A homeowner may obtain and schedule an electric meter permit and schedule an in…" at bounding box center [406, 181] width 89 height 24
click at [379, 187] on p "A homeowner may obtain and schedule an electric meter permit and schedule an in…" at bounding box center [406, 181] width 89 height 24
click at [421, 180] on p "A homeowner may obtain and schedule an electric meter permit and schedule an in…" at bounding box center [406, 181] width 89 height 24
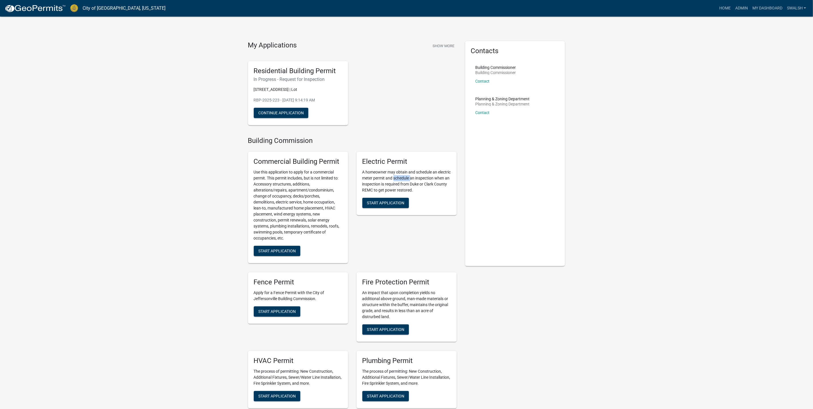
click at [421, 180] on p "A homeowner may obtain and schedule an electric meter permit and schedule an in…" at bounding box center [406, 181] width 89 height 24
drag, startPoint x: 421, startPoint y: 180, endPoint x: 414, endPoint y: 191, distance: 12.2
click at [414, 191] on p "A homeowner may obtain and schedule an electric meter permit and schedule an in…" at bounding box center [406, 181] width 89 height 24
drag, startPoint x: 414, startPoint y: 191, endPoint x: 416, endPoint y: 180, distance: 10.4
click at [416, 180] on p "A homeowner may obtain and schedule an electric meter permit and schedule an in…" at bounding box center [406, 181] width 89 height 24
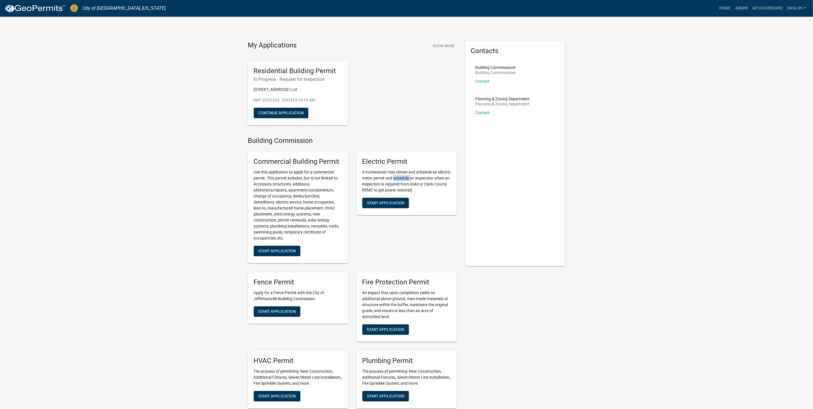
click at [416, 180] on p "A homeowner may obtain and schedule an electric meter permit and schedule an in…" at bounding box center [406, 181] width 89 height 24
click at [0, 100] on html "Internet Explorer does NOT work with GeoPermits. Get a new browser for more sec…" at bounding box center [406, 204] width 813 height 409
